Goal: Communication & Community: Share content

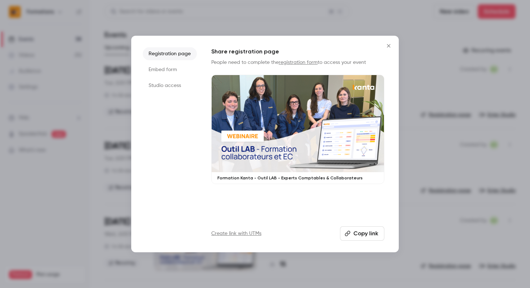
click at [387, 47] on icon "Close" at bounding box center [389, 46] width 9 height 6
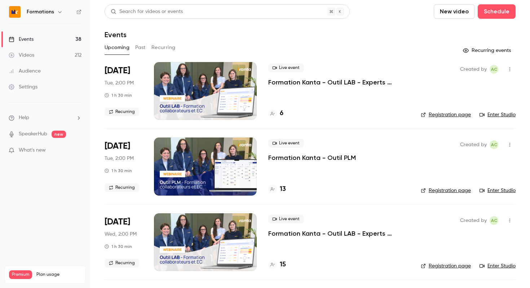
click at [509, 145] on icon "button" at bounding box center [510, 144] width 6 height 5
click at [477, 161] on div "Share" at bounding box center [482, 162] width 55 height 7
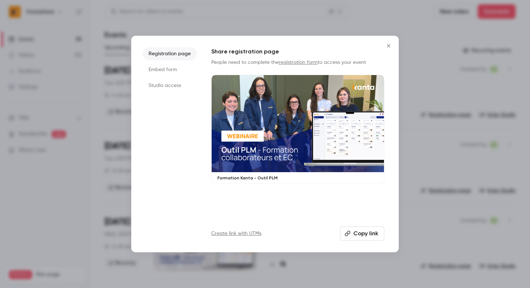
click at [364, 236] on button "Copy link" at bounding box center [362, 233] width 44 height 14
click at [392, 45] on icon "Close" at bounding box center [389, 46] width 9 height 6
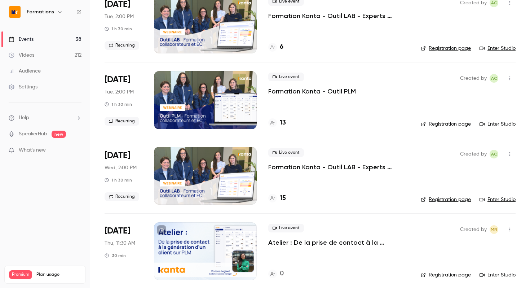
scroll to position [84, 0]
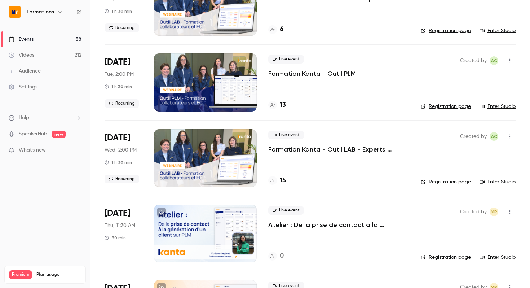
click at [510, 135] on icon "button" at bounding box center [510, 136] width 6 height 5
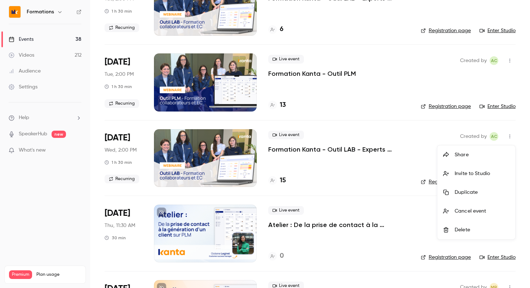
click at [462, 152] on div "Share" at bounding box center [482, 154] width 55 height 7
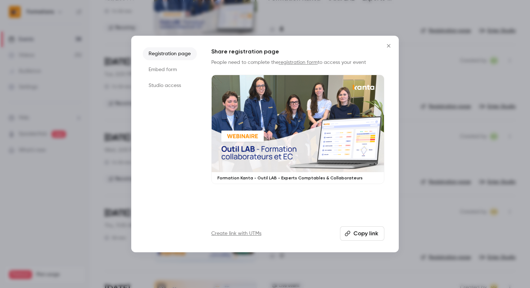
click at [367, 240] on button "Copy link" at bounding box center [362, 233] width 44 height 14
click at [387, 46] on icon "Close" at bounding box center [389, 46] width 9 height 6
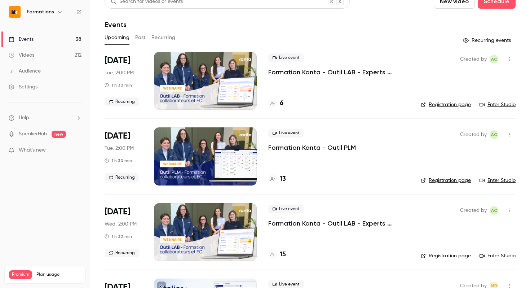
scroll to position [10, 0]
click at [509, 60] on icon "button" at bounding box center [510, 59] width 6 height 5
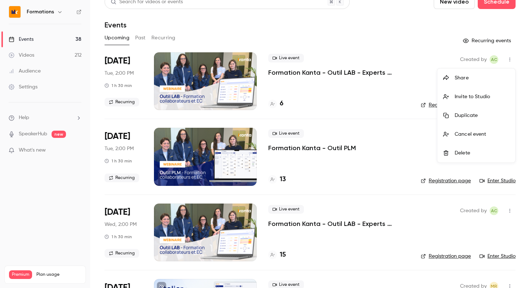
click at [479, 75] on div "Share" at bounding box center [482, 77] width 55 height 7
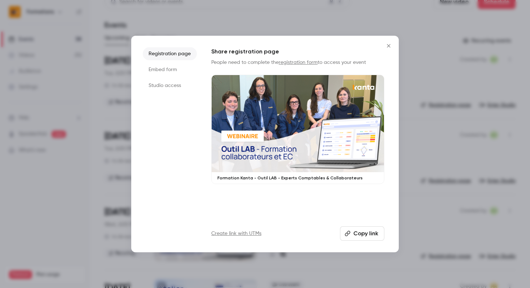
click at [364, 232] on button "Copy link" at bounding box center [362, 233] width 44 height 14
